Goal: Go to known website: Access a specific website the user already knows

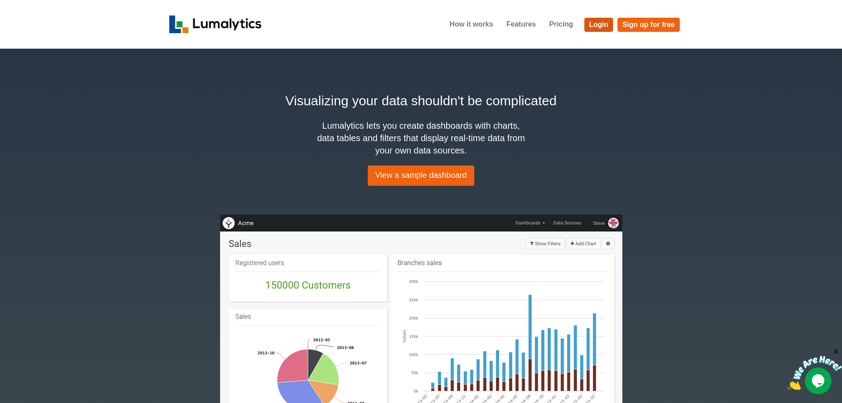
click at [596, 29] on link "Login" at bounding box center [599, 25] width 29 height 14
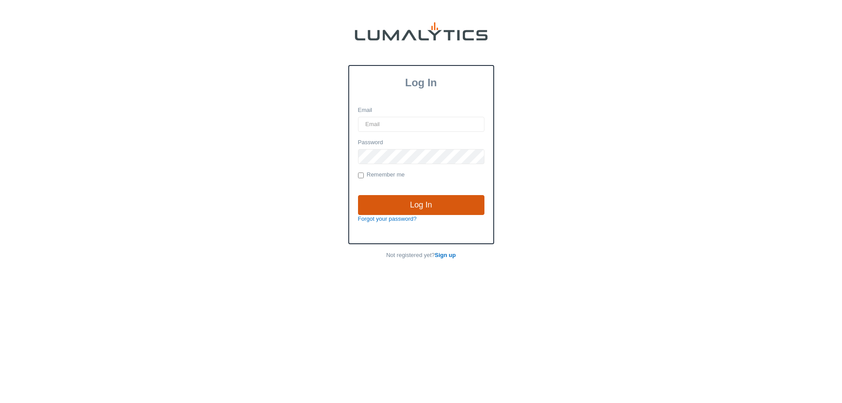
type input "amarsh@valleytruckparts.com"
click at [421, 204] on input "Log In" at bounding box center [421, 205] width 126 height 20
